Goal: Information Seeking & Learning: Learn about a topic

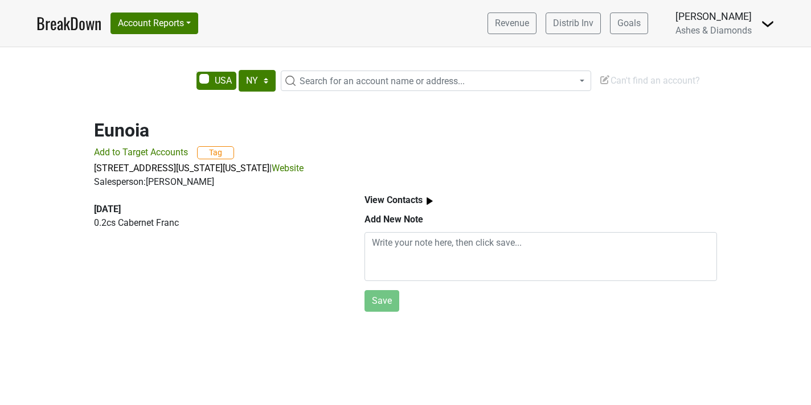
select select "NY"
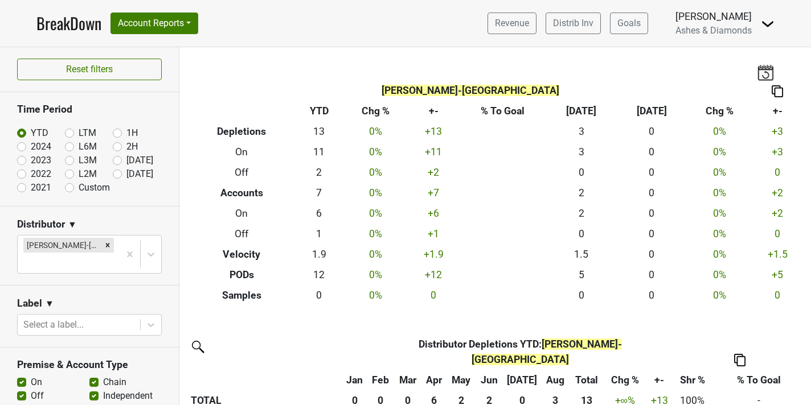
click at [80, 19] on link "BreakDown" at bounding box center [68, 23] width 65 height 24
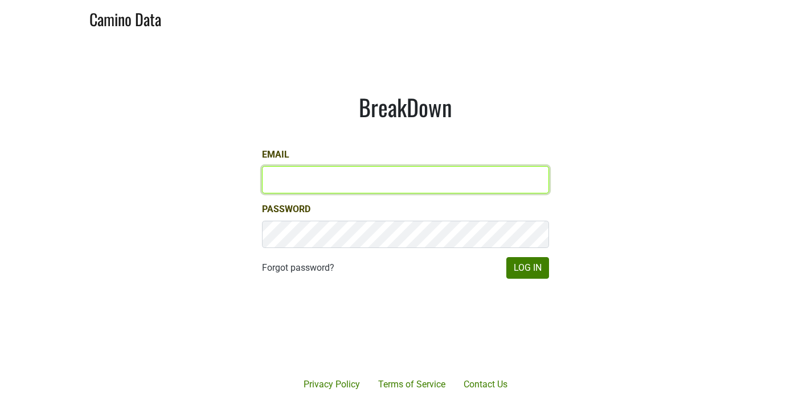
click at [344, 177] on input "Email" at bounding box center [405, 179] width 287 height 27
type input "chad@ashesdiamonds.com"
click at [506, 257] on button "Log In" at bounding box center [527, 268] width 43 height 22
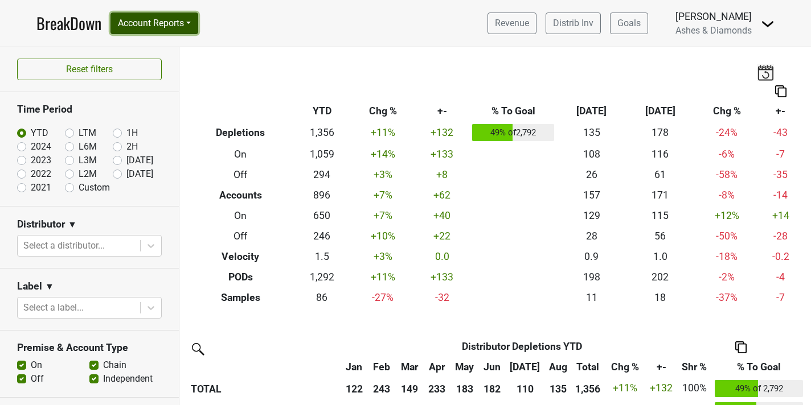
click at [166, 22] on button "Account Reports" at bounding box center [154, 24] width 88 height 22
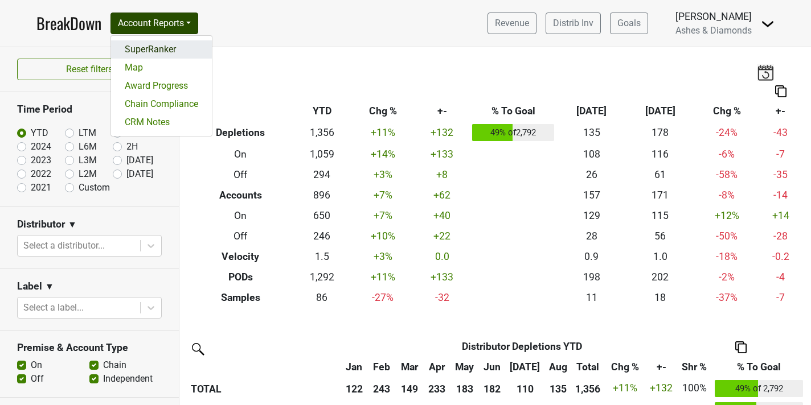
click at [134, 52] on link "SuperRanker" at bounding box center [161, 49] width 101 height 18
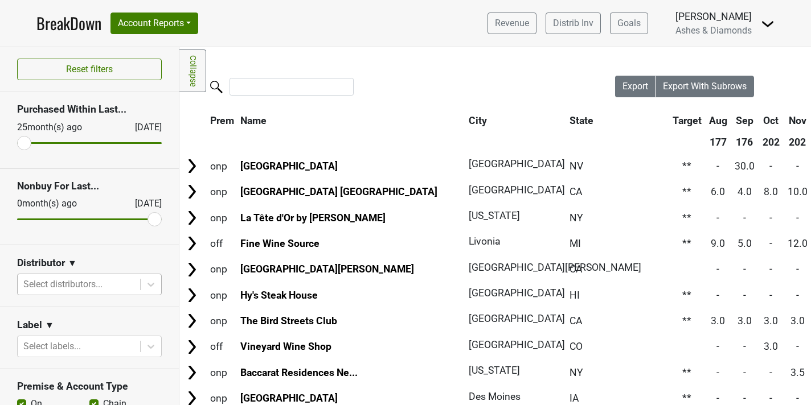
click at [110, 285] on div at bounding box center [78, 285] width 111 height 16
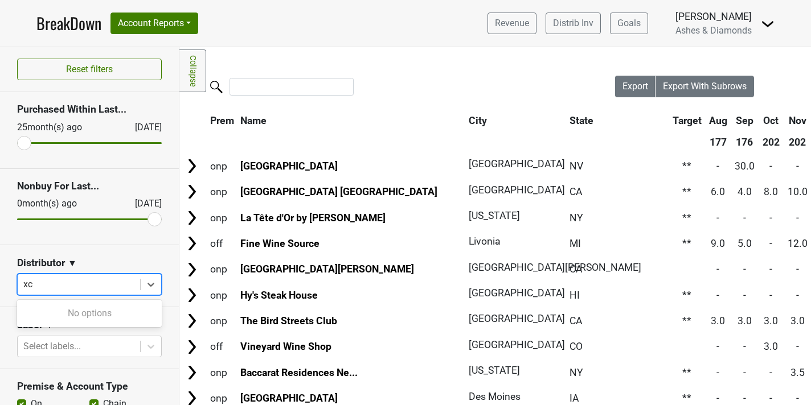
type input "x"
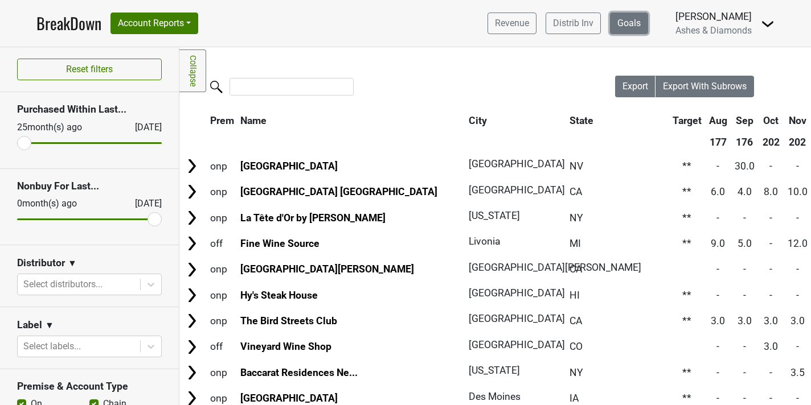
click at [639, 26] on link "Goals" at bounding box center [629, 24] width 38 height 22
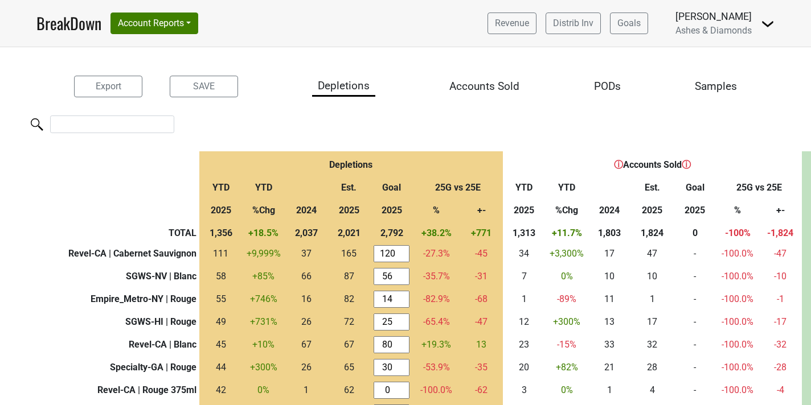
click at [771, 29] on img at bounding box center [768, 24] width 14 height 14
click at [745, 59] on link "Open Leadrank" at bounding box center [729, 64] width 90 height 18
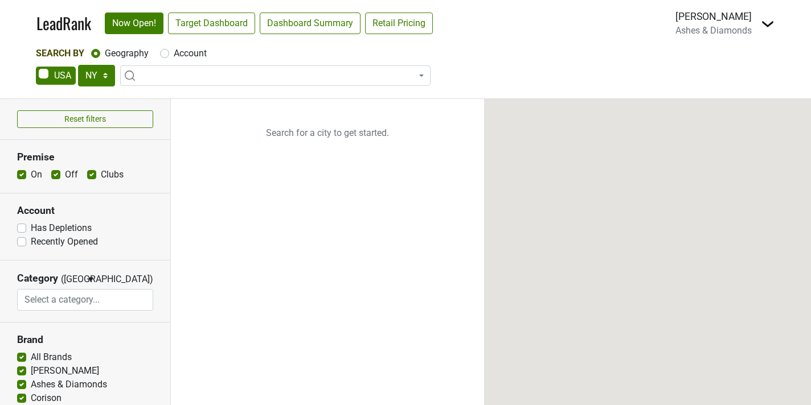
select select "NY"
select select
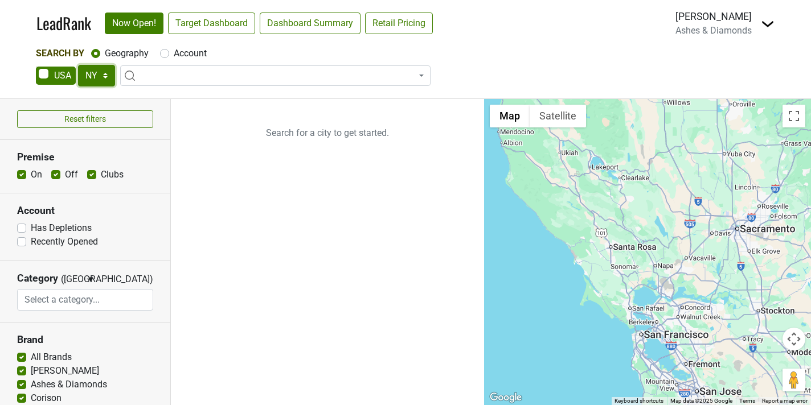
click at [110, 77] on select "AK AL AR AZ CA CO CT DC DE FL [GEOGRAPHIC_DATA] HI IA ID IL IN KS [GEOGRAPHIC_D…" at bounding box center [96, 76] width 37 height 22
select select "CA"
click at [78, 65] on select "AK AL AR AZ CA CO CT DC DE FL [GEOGRAPHIC_DATA] HI IA ID IL IN KS [GEOGRAPHIC_D…" at bounding box center [96, 76] width 37 height 22
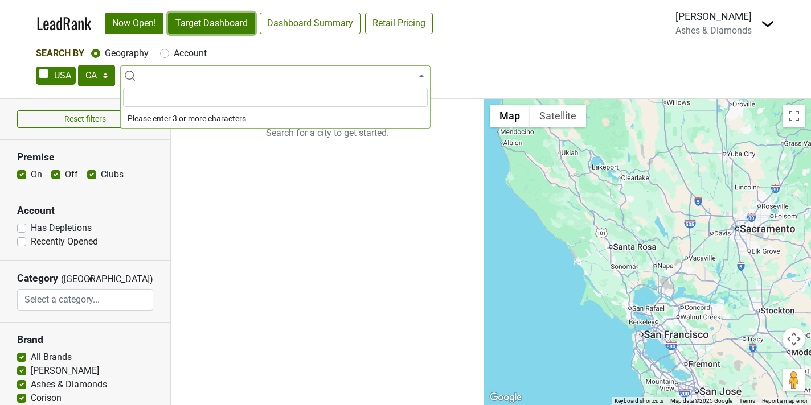
click at [215, 26] on link "Target Dashboard" at bounding box center [211, 24] width 87 height 22
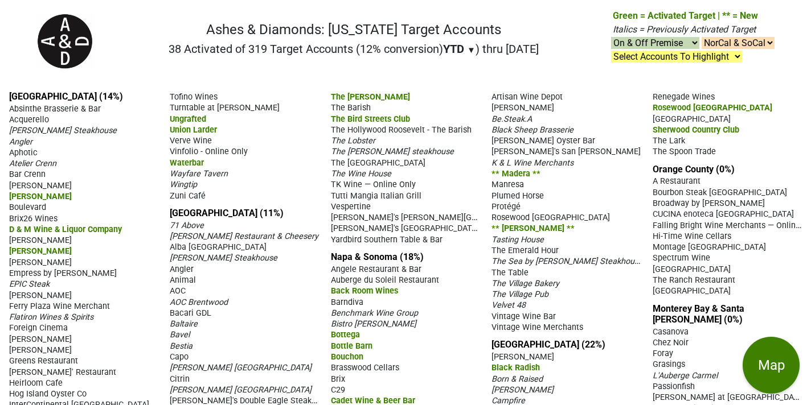
click at [758, 43] on select "NorCal & SoCal NorCal Only SoCal Only" at bounding box center [737, 43] width 73 height 12
select select "NorCal"
click at [701, 37] on select "NorCal & SoCal NorCal Only SoCal Only" at bounding box center [737, 43] width 73 height 12
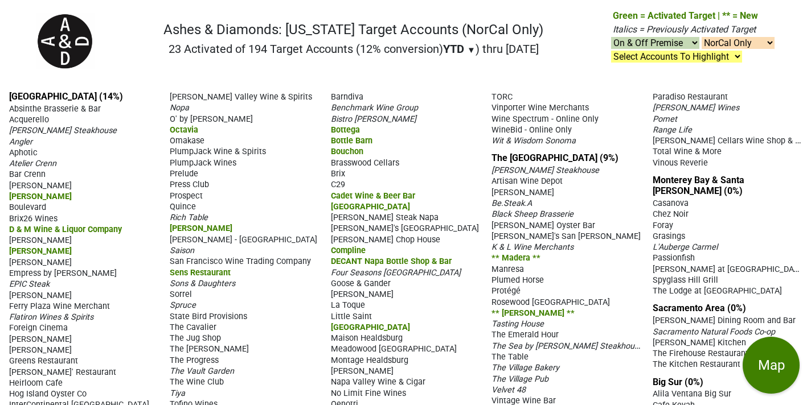
select select "NorCal"
click at [680, 59] on select "Select Accounts To Highlight **Activated After [DATE]** Prev. Active, YTD Non-B…" at bounding box center [676, 57] width 131 height 12
select select ".nonbuy-ytd"
click at [611, 51] on select "Select Accounts To Highlight **Activated After [DATE]** Prev. Active, YTD Non-B…" at bounding box center [676, 57] width 131 height 12
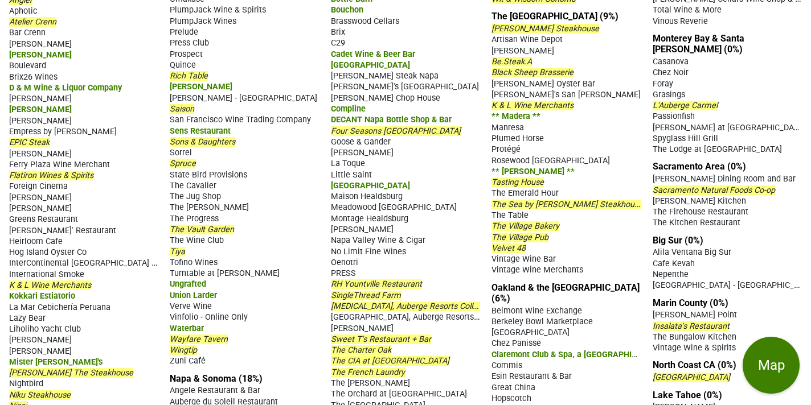
scroll to position [158, 0]
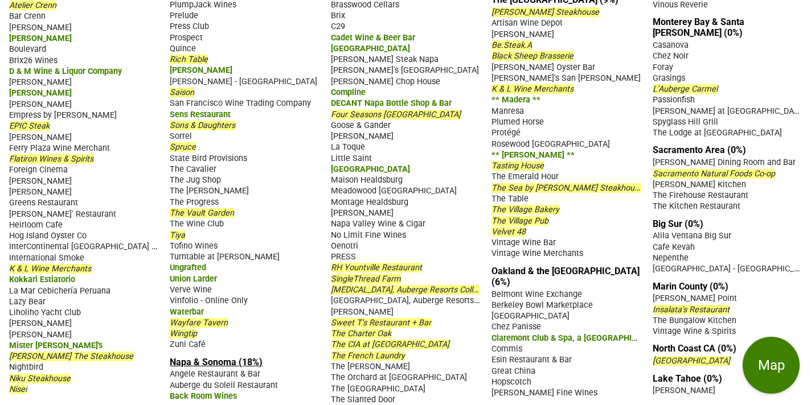
click at [182, 358] on link "Napa & Sonoma (18%)" at bounding box center [216, 362] width 93 height 11
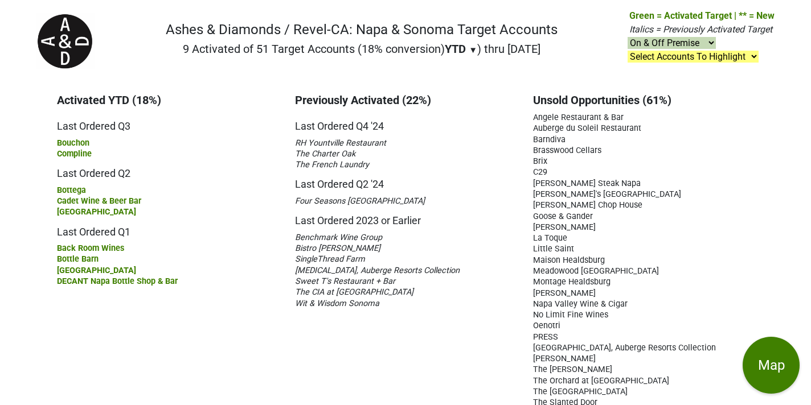
click at [504, 71] on nav "Ashes & Diamonds / Revel-CA: Napa & Sonoma Target Accounts 9 Activated of 51 Ta…" at bounding box center [405, 45] width 756 height 73
click at [688, 56] on select "Select Accounts To Highlight **Activated After [DATE]** Prev. Active, YTD Non-B…" at bounding box center [692, 57] width 131 height 12
select select ".nonbuy-ltm"
click at [628, 51] on select "Select Accounts To Highlight **Activated After [DATE]** Prev. Active, YTD Non-B…" at bounding box center [692, 57] width 131 height 12
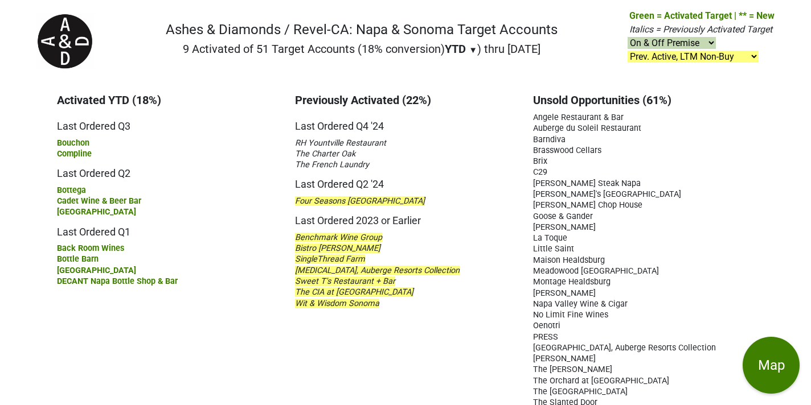
click at [326, 71] on nav "Ashes & Diamonds / Revel-CA: Napa & Sonoma Target Accounts 9 Activated of 51 Ta…" at bounding box center [405, 45] width 756 height 73
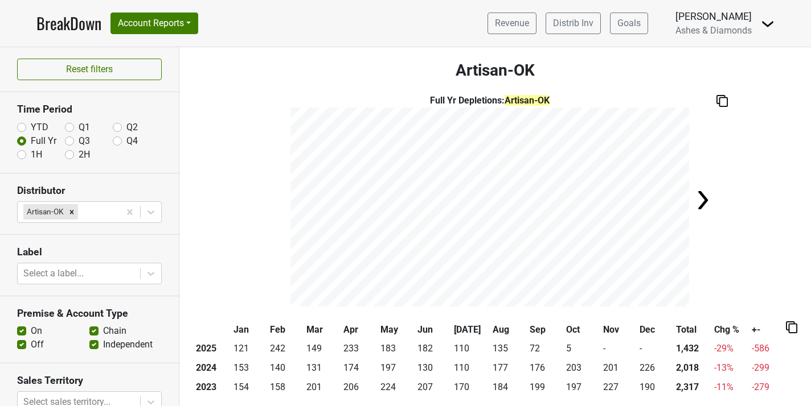
scroll to position [630, 0]
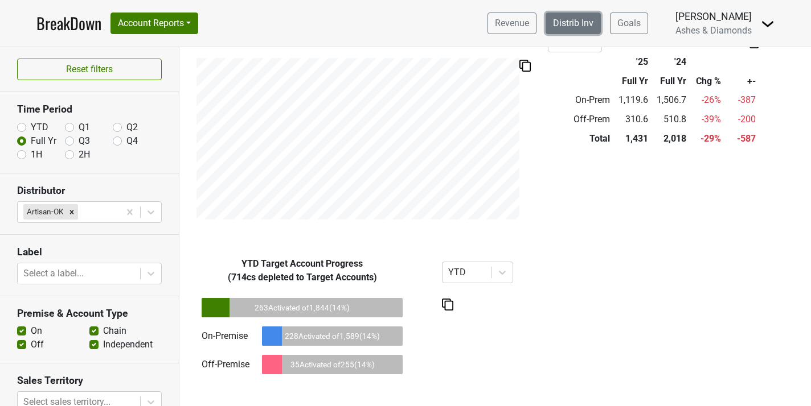
click at [560, 24] on link "Distrib Inv" at bounding box center [572, 24] width 55 height 22
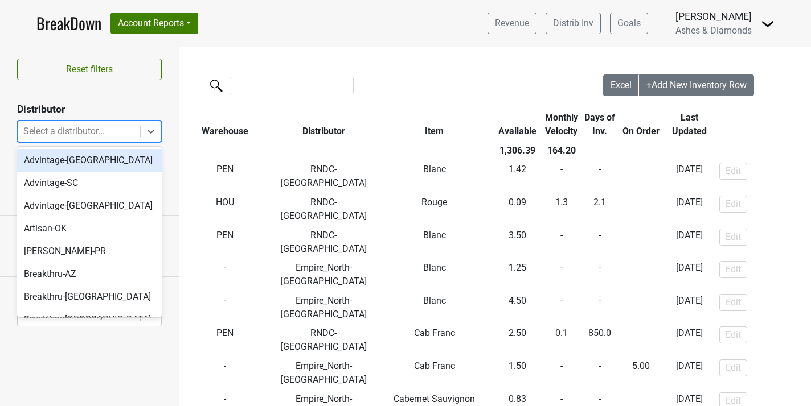
click at [79, 132] on div at bounding box center [78, 132] width 111 height 16
type input "nv"
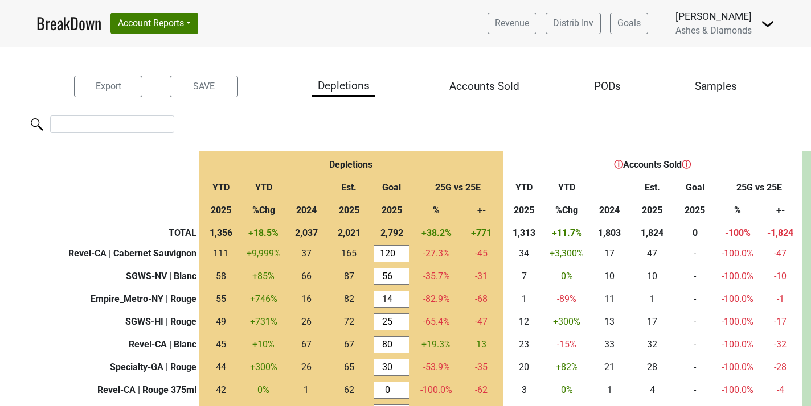
click at [81, 17] on link "BreakDown" at bounding box center [68, 23] width 65 height 24
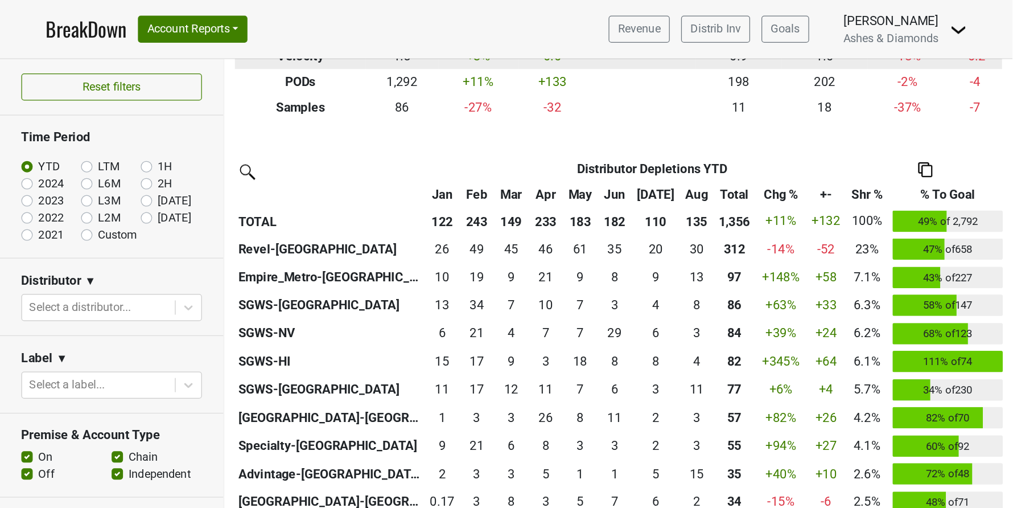
scroll to position [211, 0]
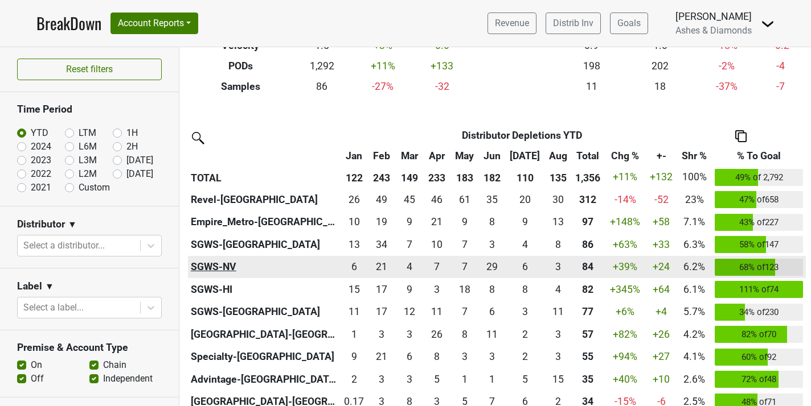
click at [223, 270] on th "SGWS-NV" at bounding box center [264, 267] width 152 height 23
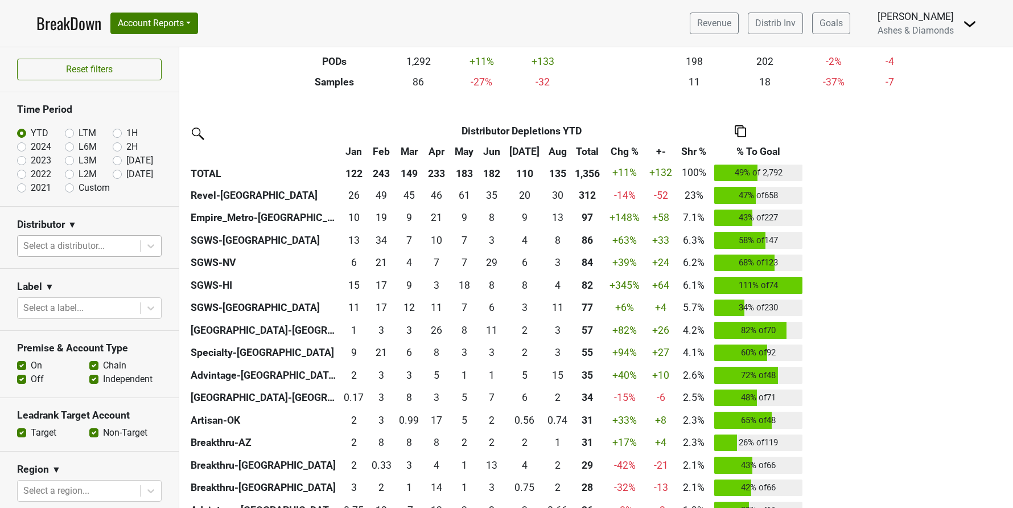
click at [81, 243] on div at bounding box center [78, 246] width 111 height 16
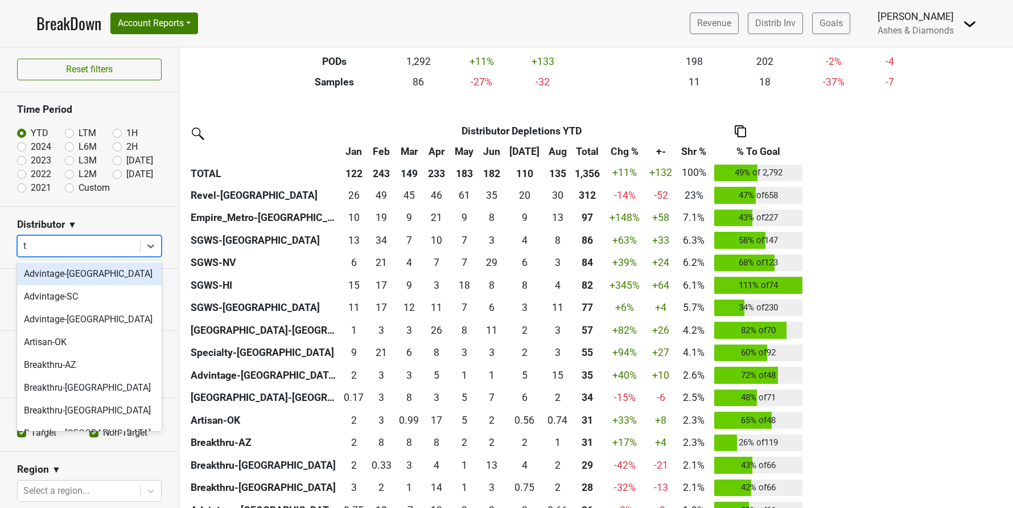
type input "tx"
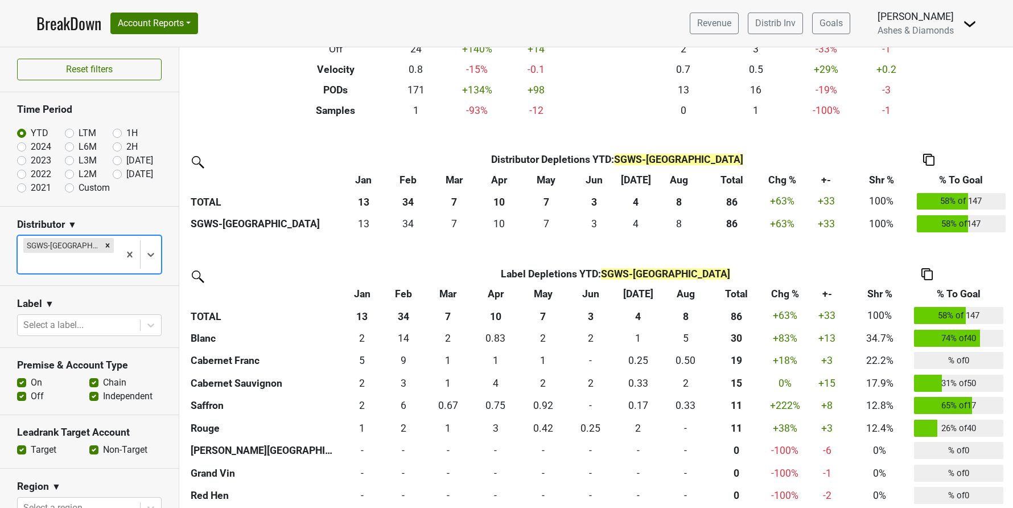
scroll to position [190, 0]
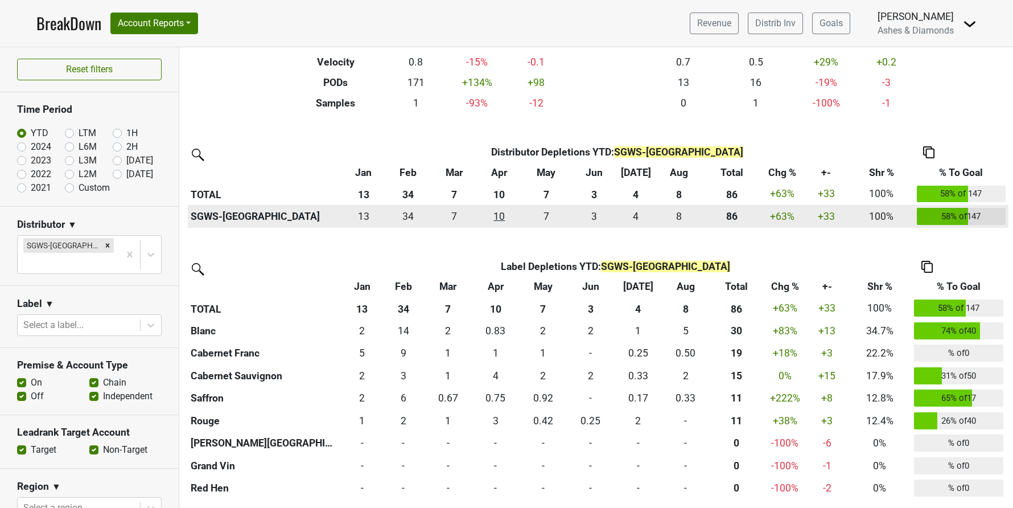
click at [499, 218] on div "10.251 10" at bounding box center [499, 216] width 38 height 15
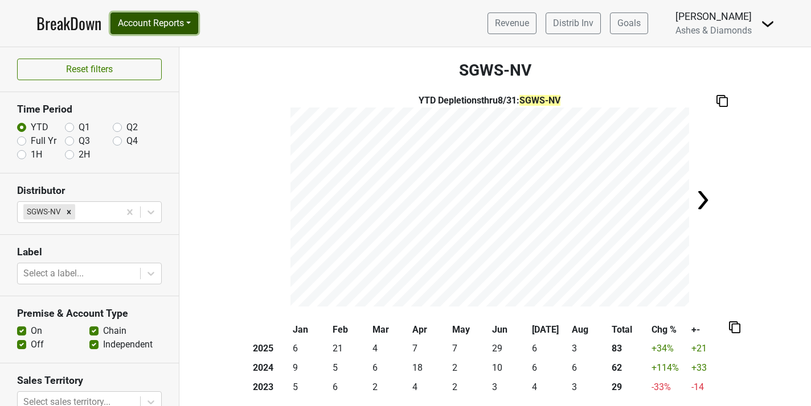
click at [154, 25] on button "Account Reports" at bounding box center [154, 24] width 88 height 22
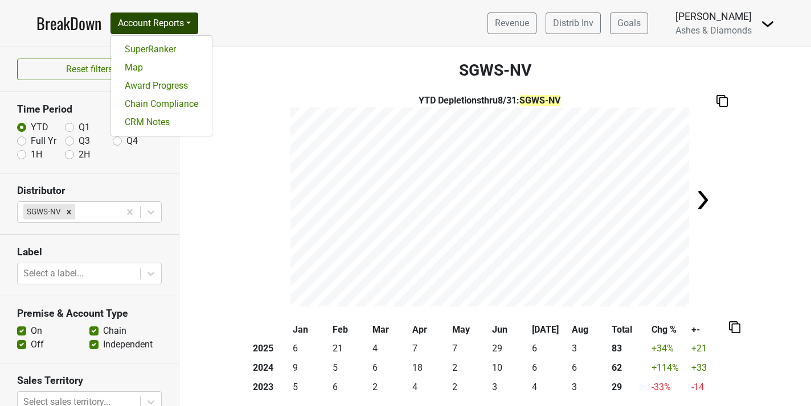
click at [80, 18] on link "BreakDown" at bounding box center [68, 23] width 65 height 24
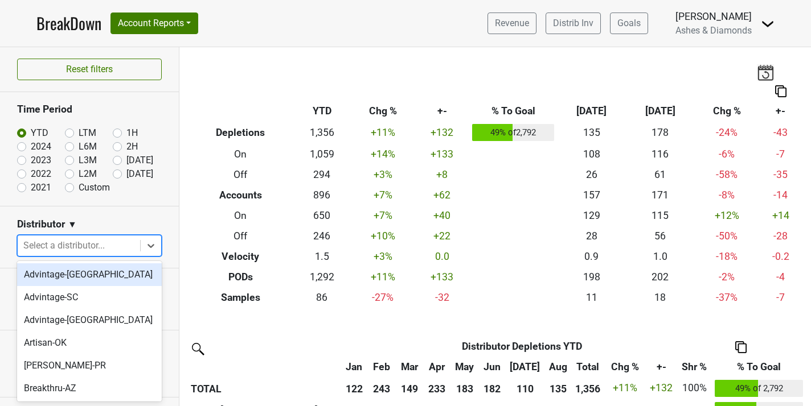
click at [66, 240] on div at bounding box center [78, 246] width 111 height 16
type input "nv"
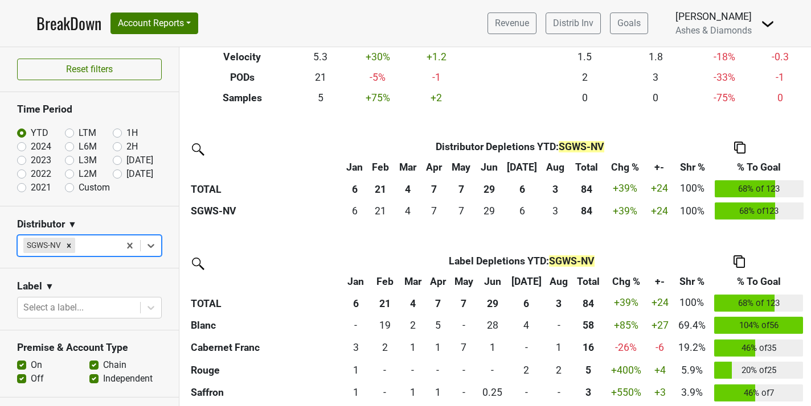
scroll to position [250, 0]
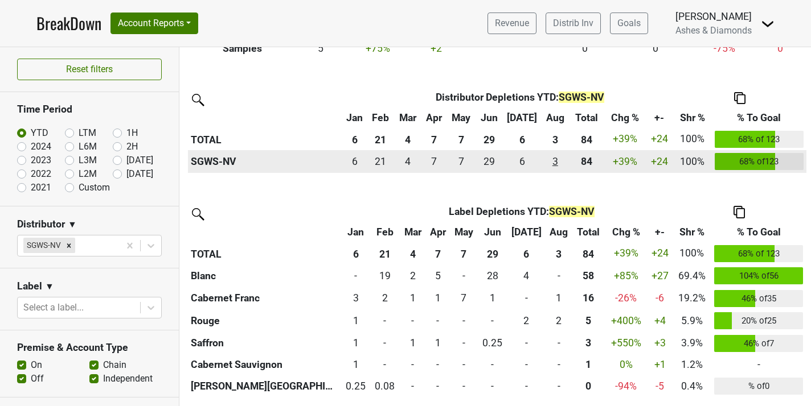
click at [548, 161] on div "3 3" at bounding box center [555, 161] width 22 height 15
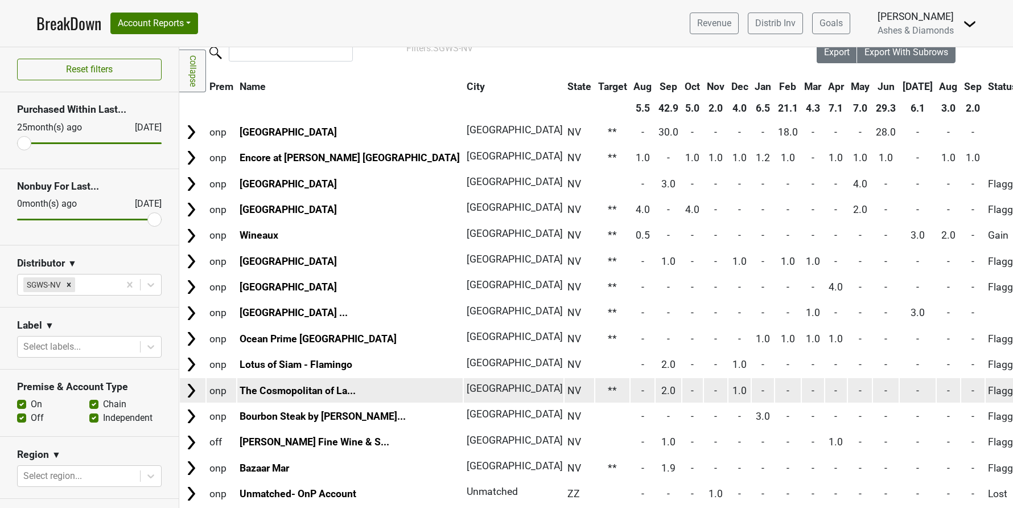
scroll to position [32, 1]
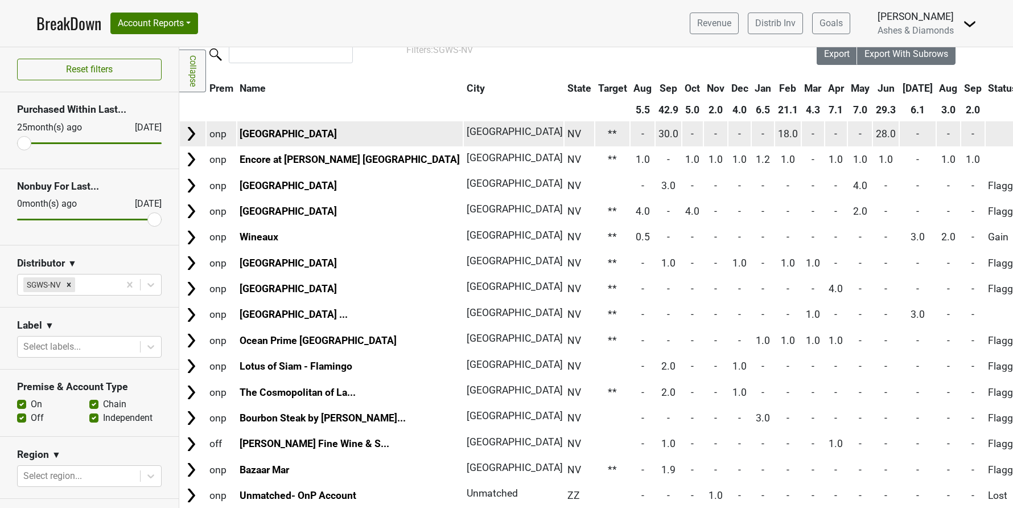
click at [810, 137] on span "28.0" at bounding box center [886, 133] width 20 height 11
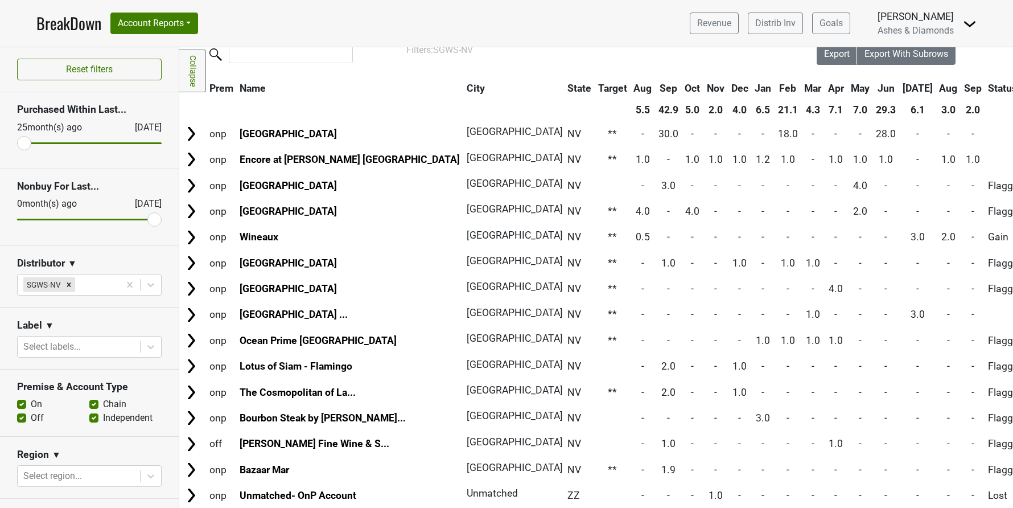
scroll to position [32, 0]
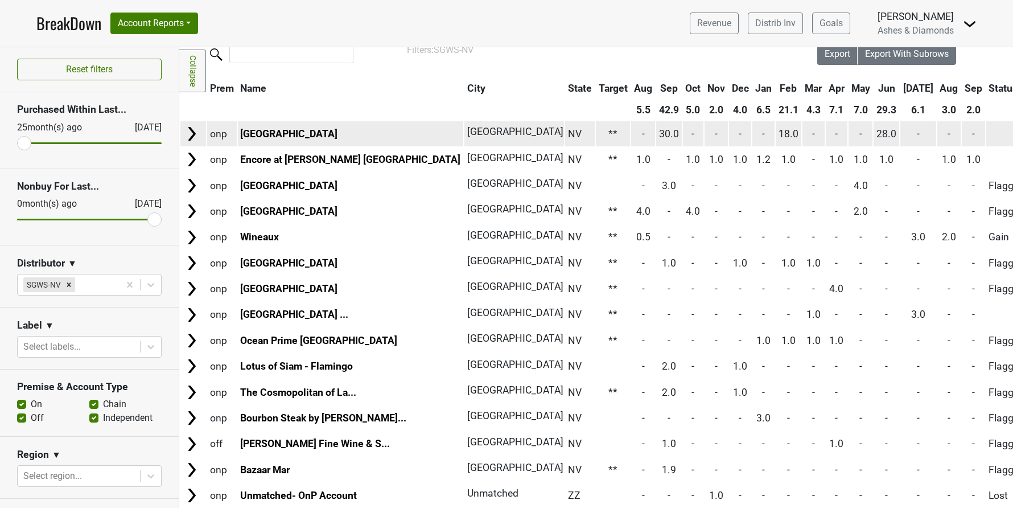
click at [659, 130] on span "30.0" at bounding box center [669, 133] width 20 height 11
click at [285, 130] on link "MGM Grand Hotel" at bounding box center [288, 133] width 97 height 11
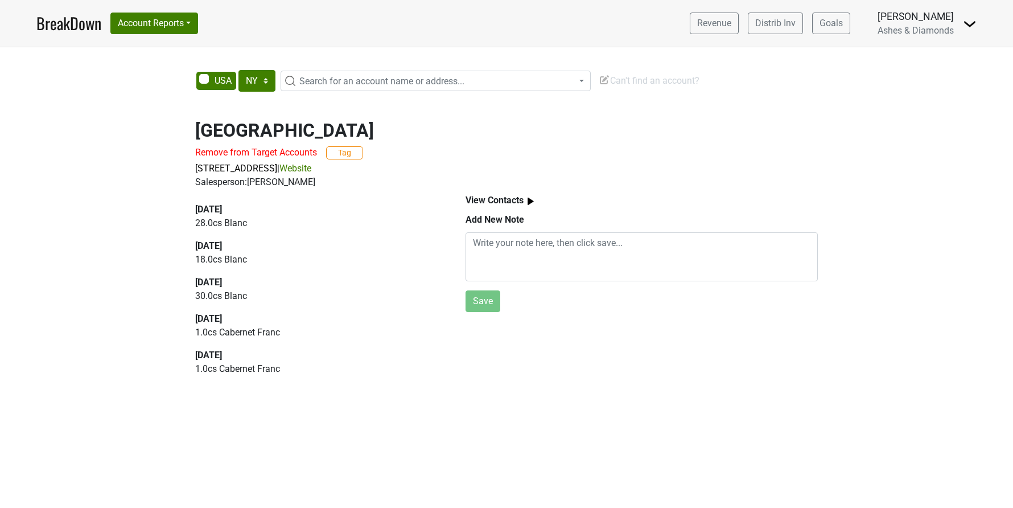
select select "NY"
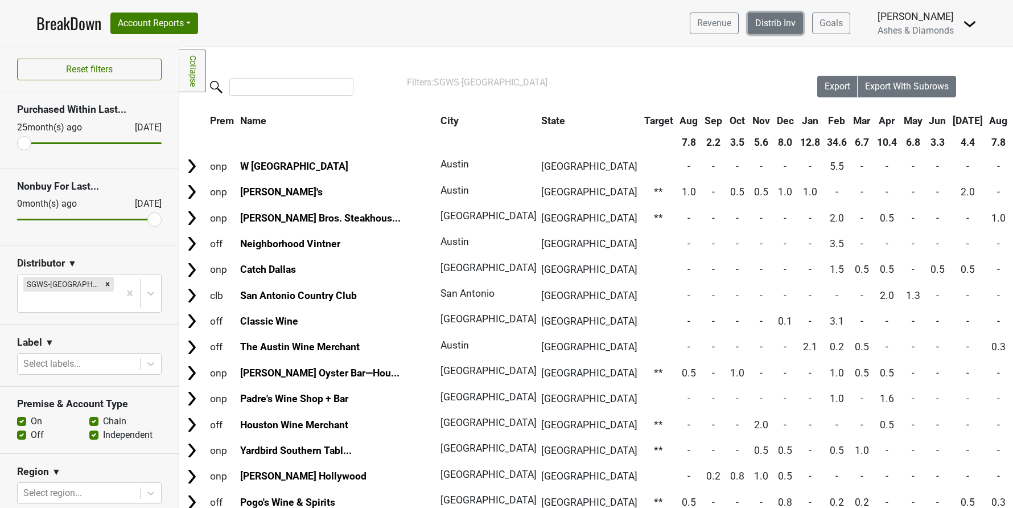
click at [789, 17] on link "Distrib Inv" at bounding box center [775, 24] width 55 height 22
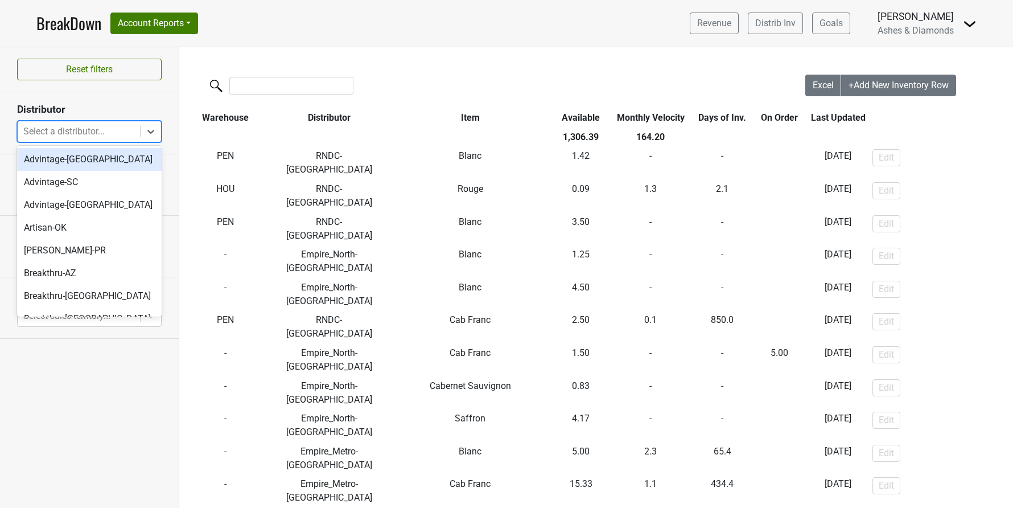
click at [85, 133] on div at bounding box center [78, 132] width 111 height 16
type input "tx"
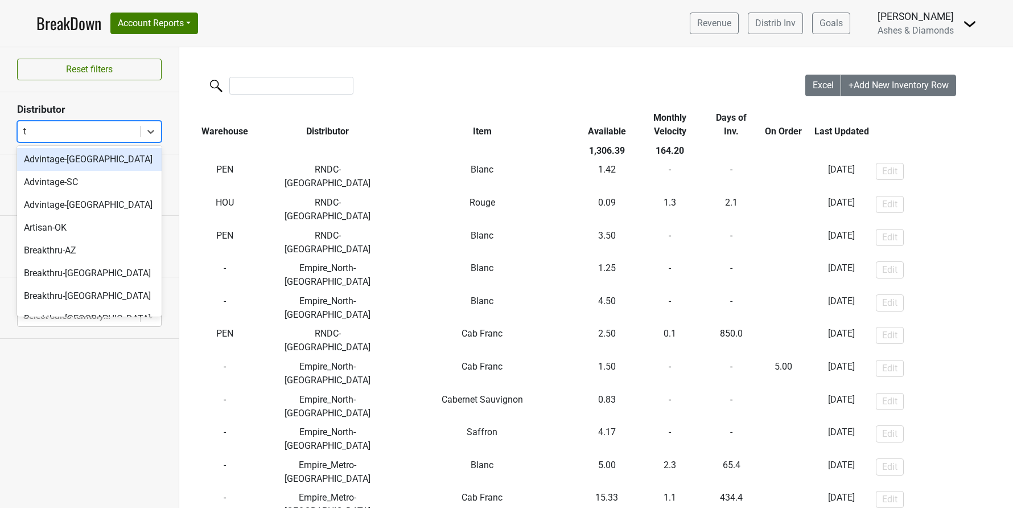
type input "tx"
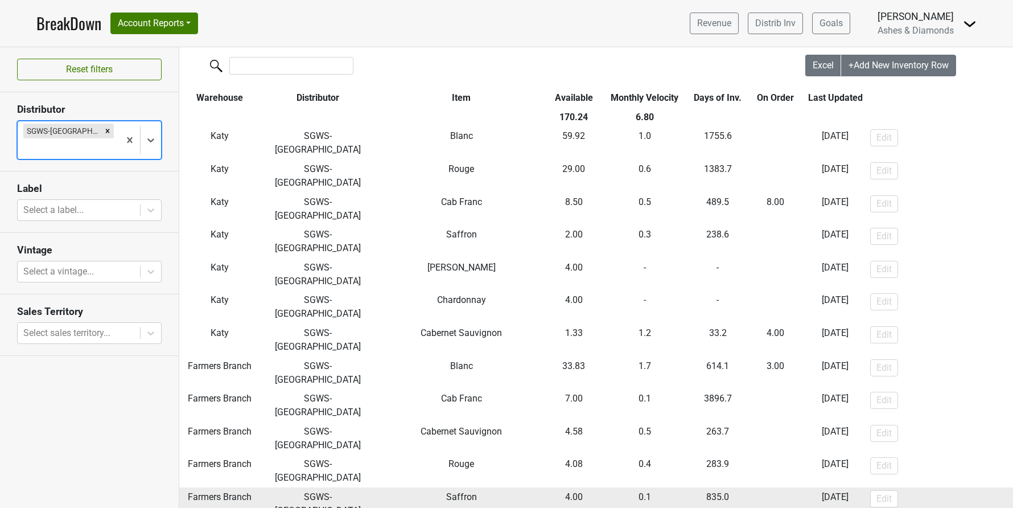
scroll to position [26, 0]
